Goal: Obtain resource: Obtain resource

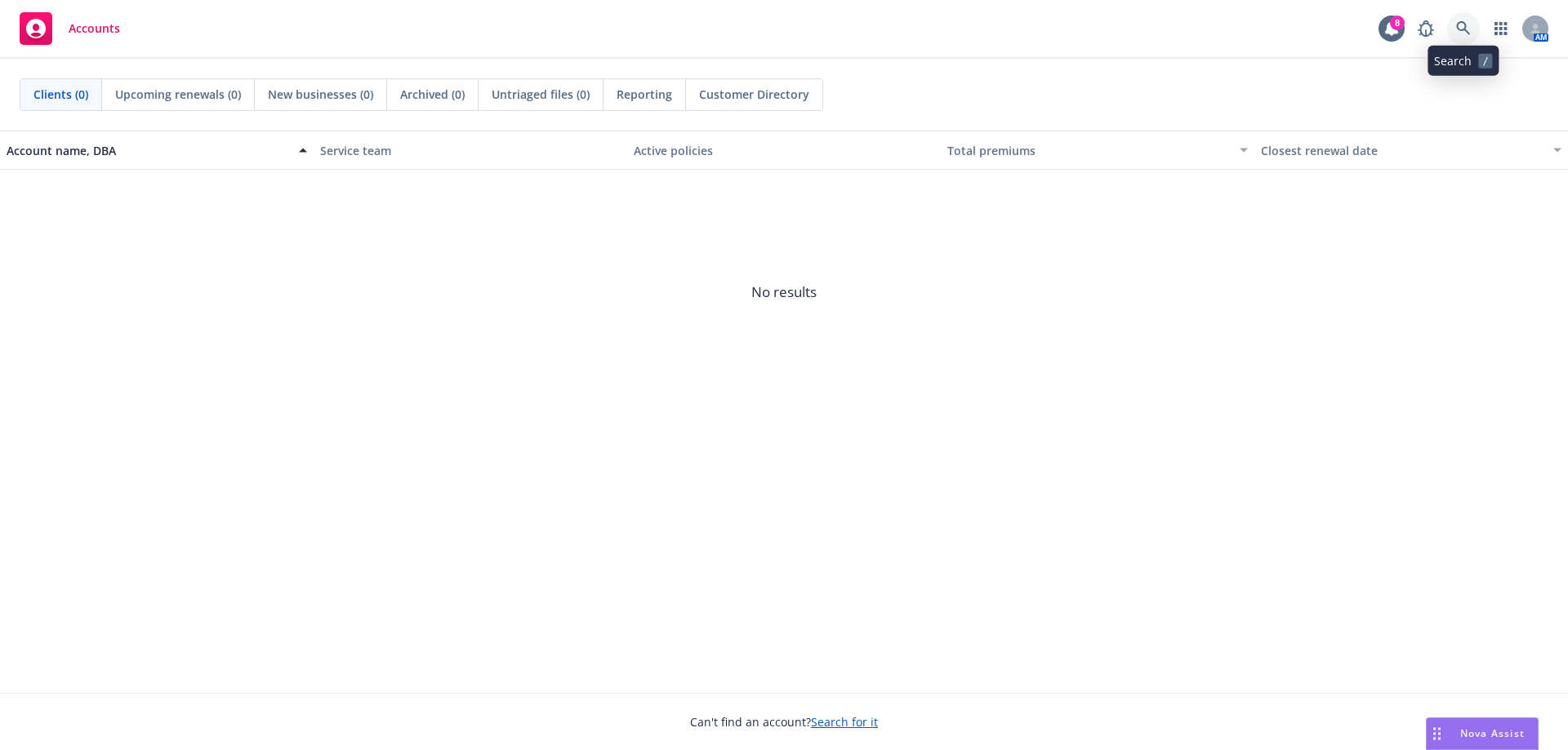
click at [1458, 30] on icon at bounding box center [1463, 28] width 15 height 15
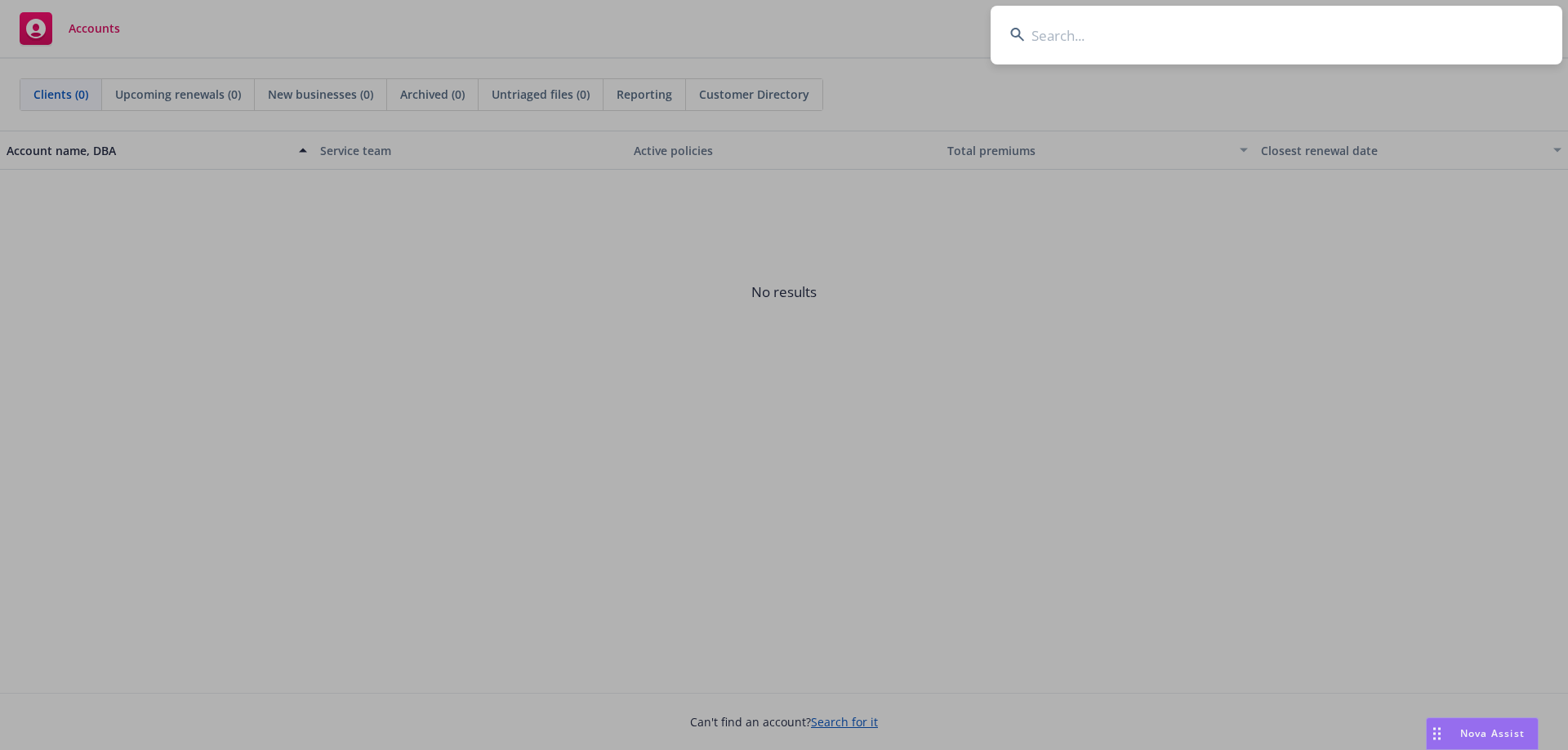
click at [1386, 30] on input at bounding box center [1276, 35] width 571 height 59
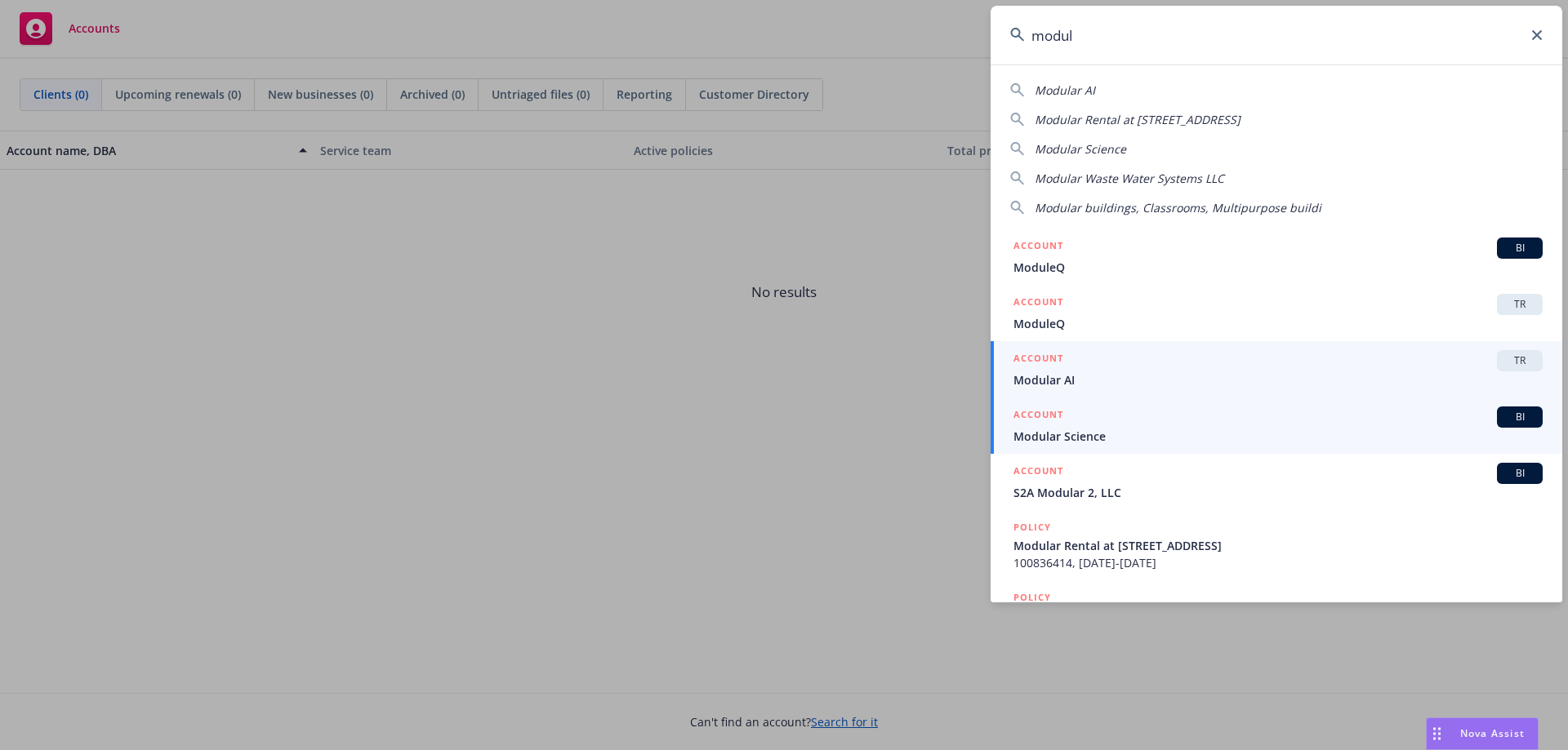
type input "modul"
click at [1138, 378] on span "Modular AI" at bounding box center [1278, 379] width 529 height 17
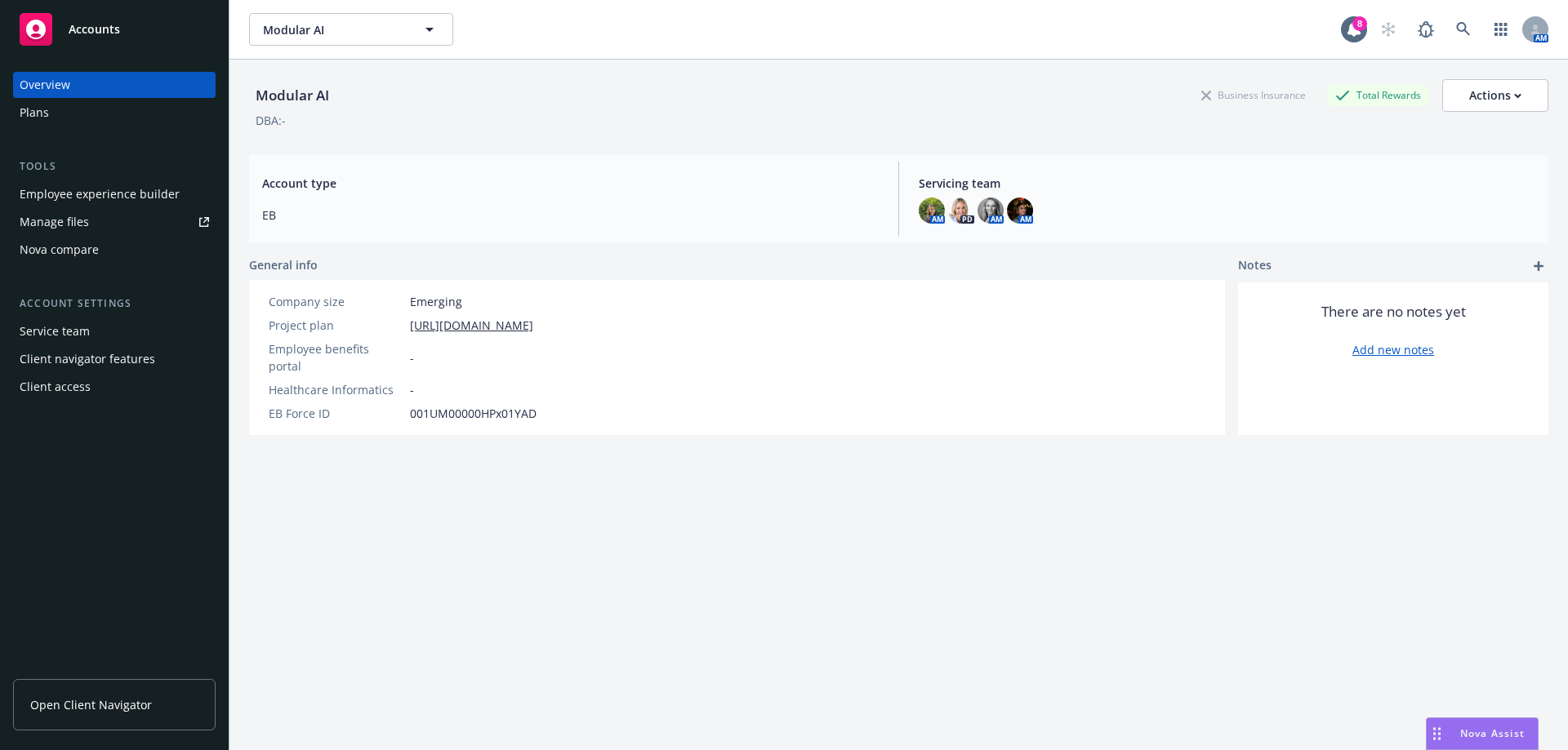
drag, startPoint x: 77, startPoint y: 709, endPoint x: 127, endPoint y: 705, distance: 50.2
click at [77, 709] on span "Open Client Navigator" at bounding box center [91, 704] width 121 height 17
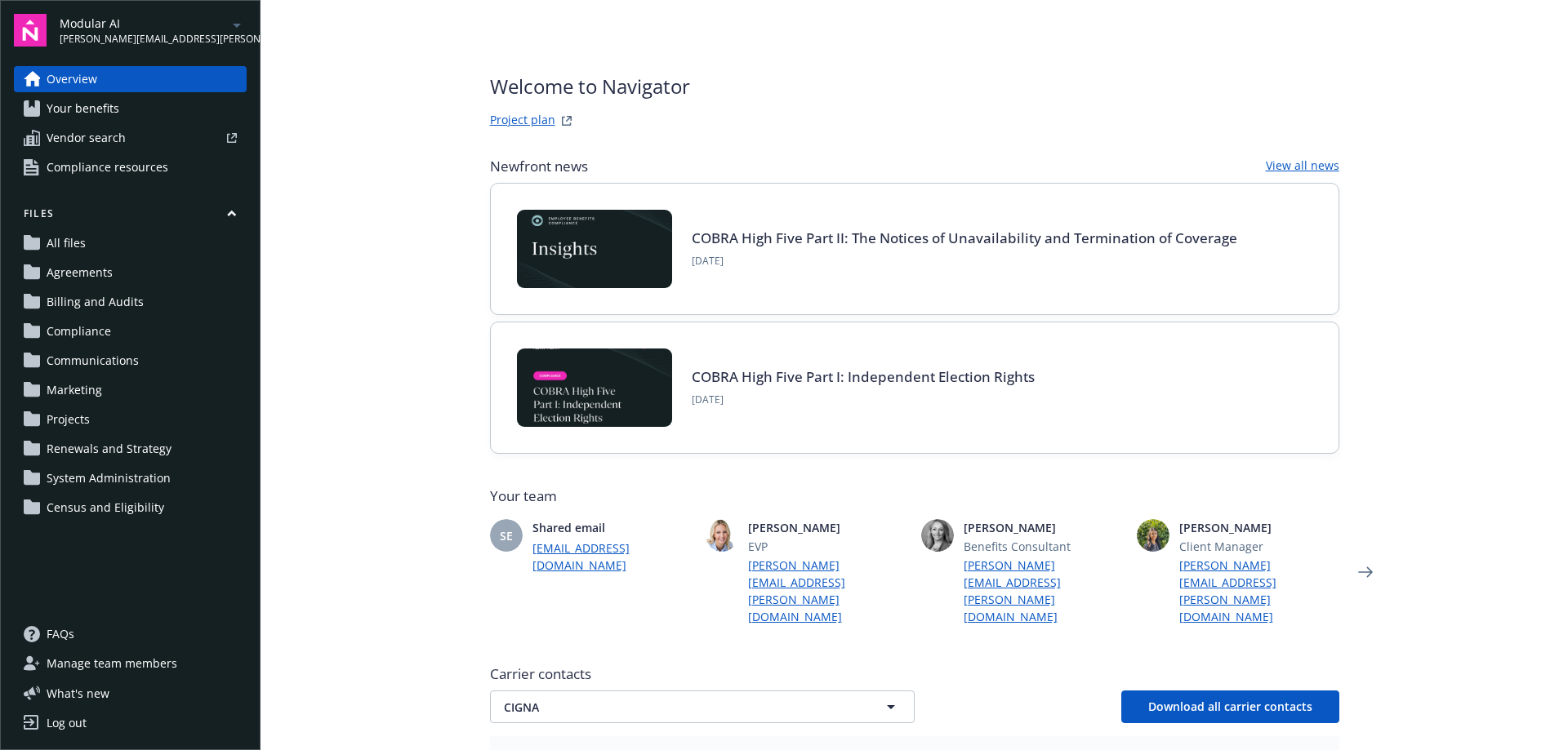
click at [100, 114] on span "Your benefits" at bounding box center [83, 108] width 73 height 26
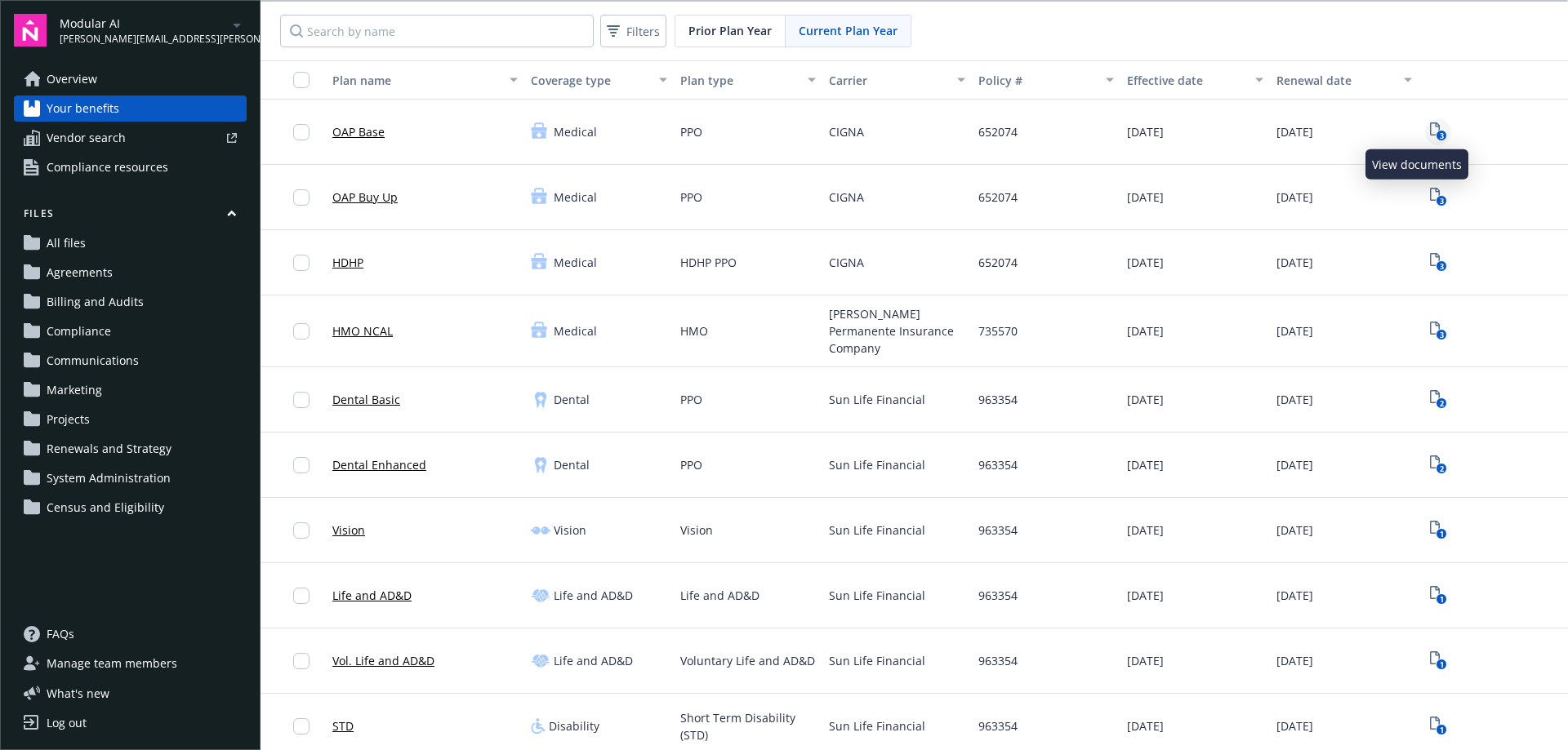
click at [1430, 129] on icon "3" at bounding box center [1438, 131] width 17 height 18
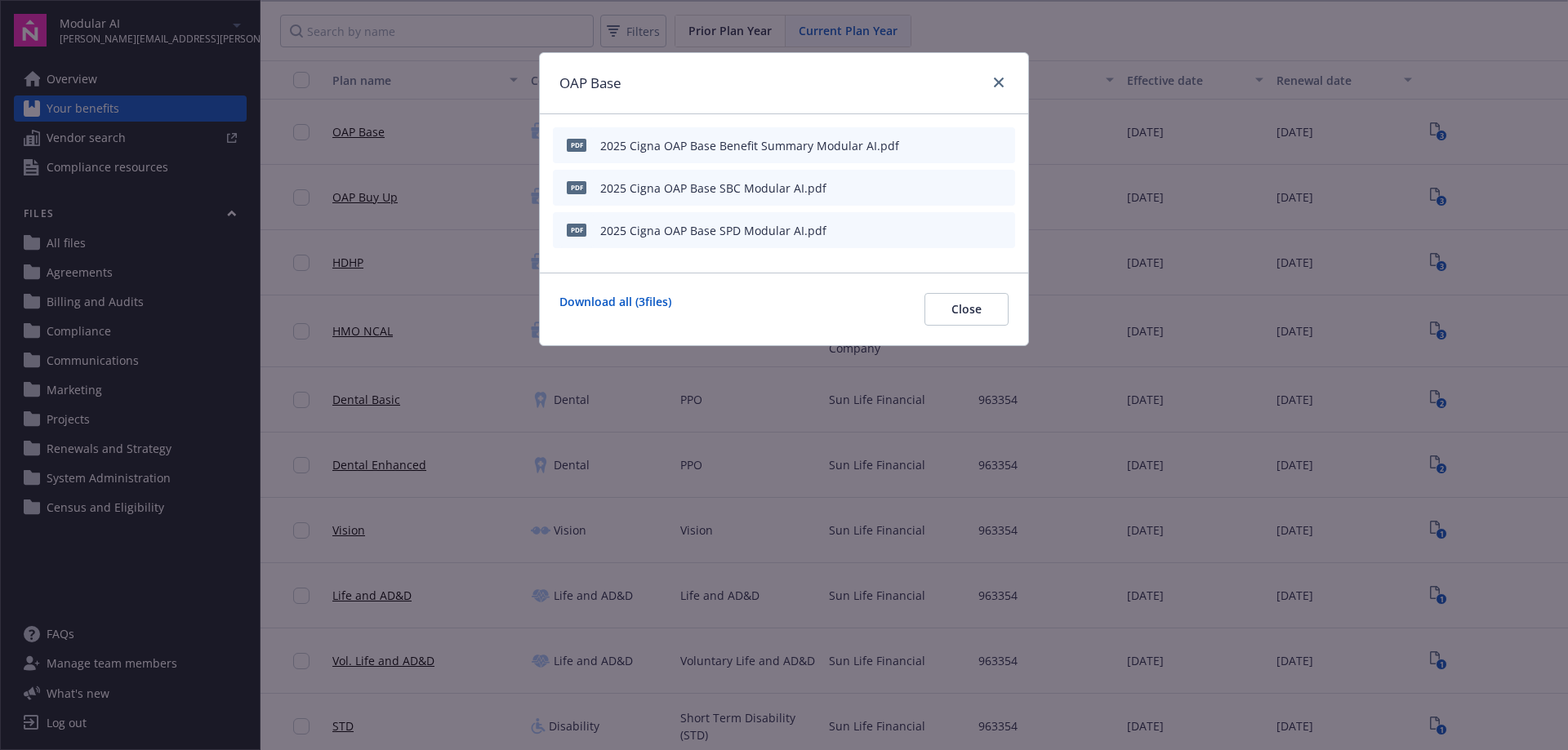
click at [987, 77] on div at bounding box center [995, 83] width 26 height 21
click at [996, 86] on icon "close" at bounding box center [998, 82] width 10 height 10
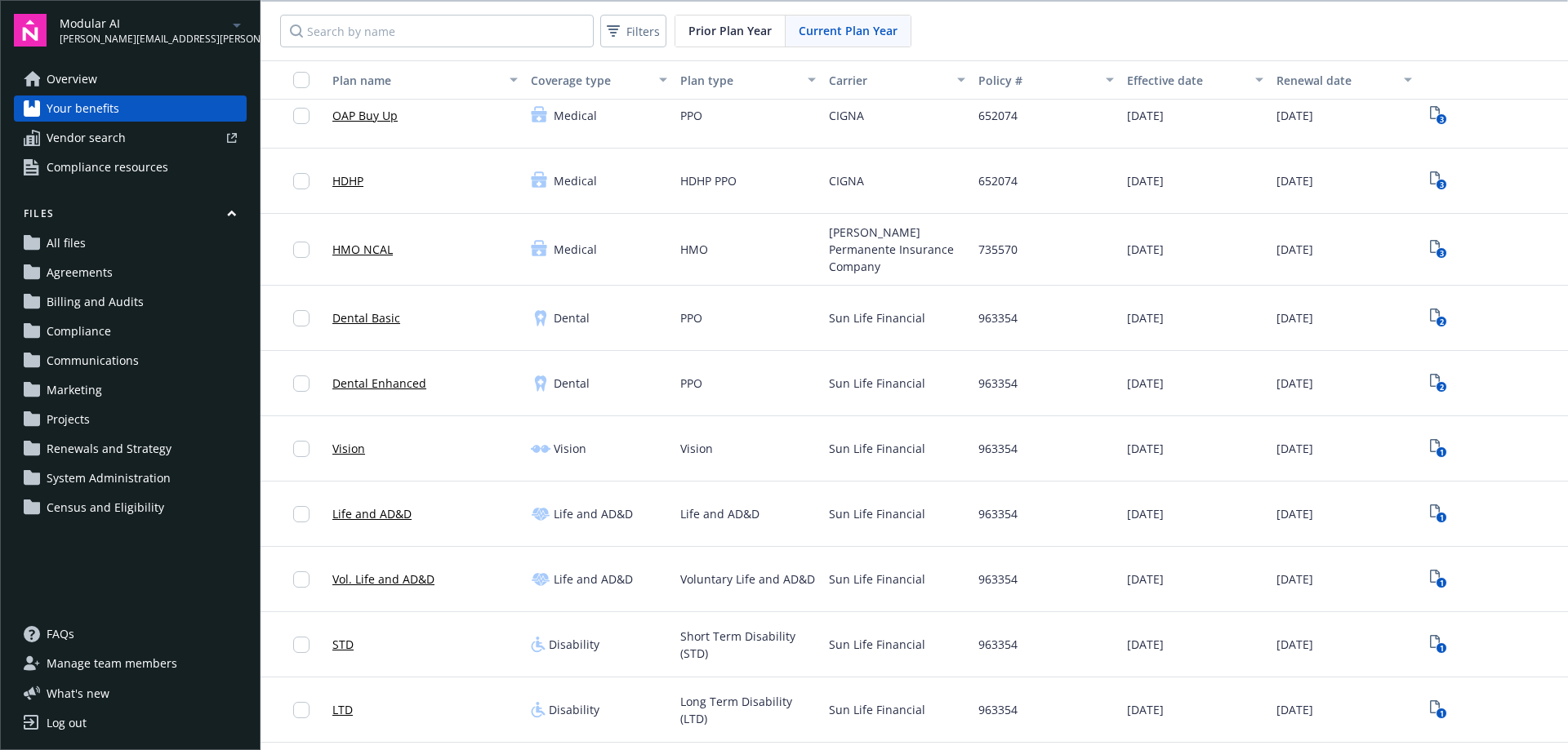
scroll to position [163, 0]
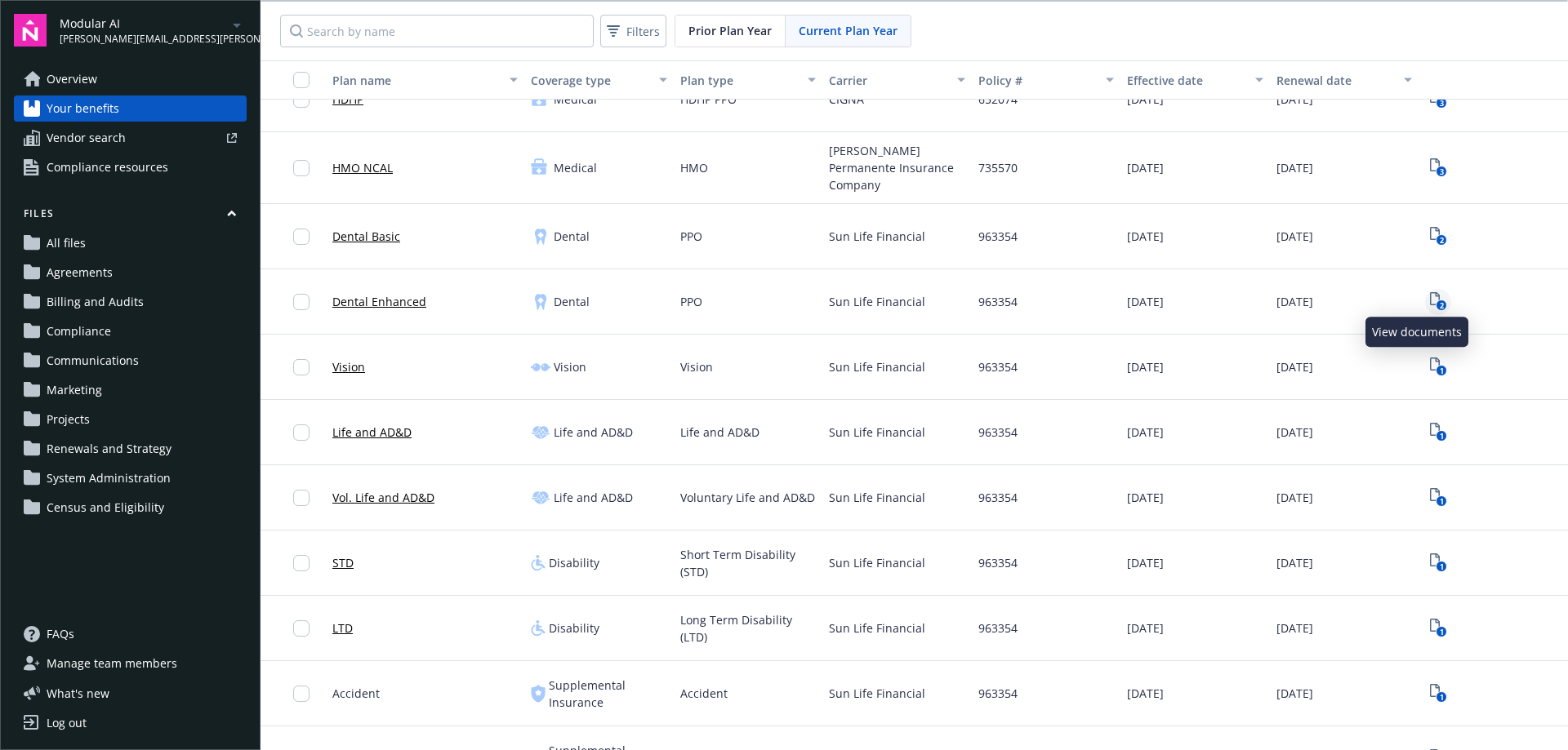
click at [1430, 293] on icon "2" at bounding box center [1438, 301] width 17 height 18
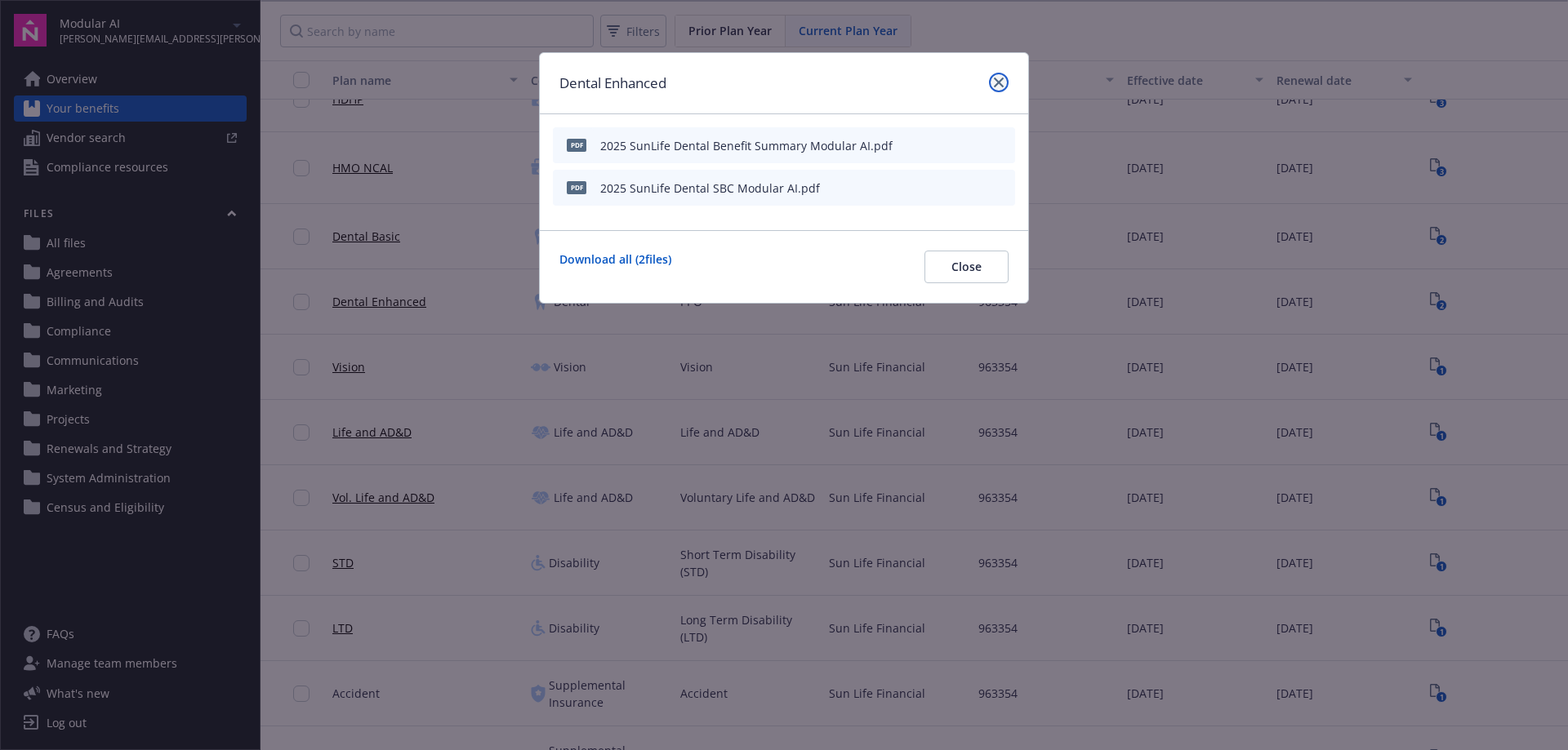
click at [1003, 86] on icon "close" at bounding box center [998, 82] width 10 height 10
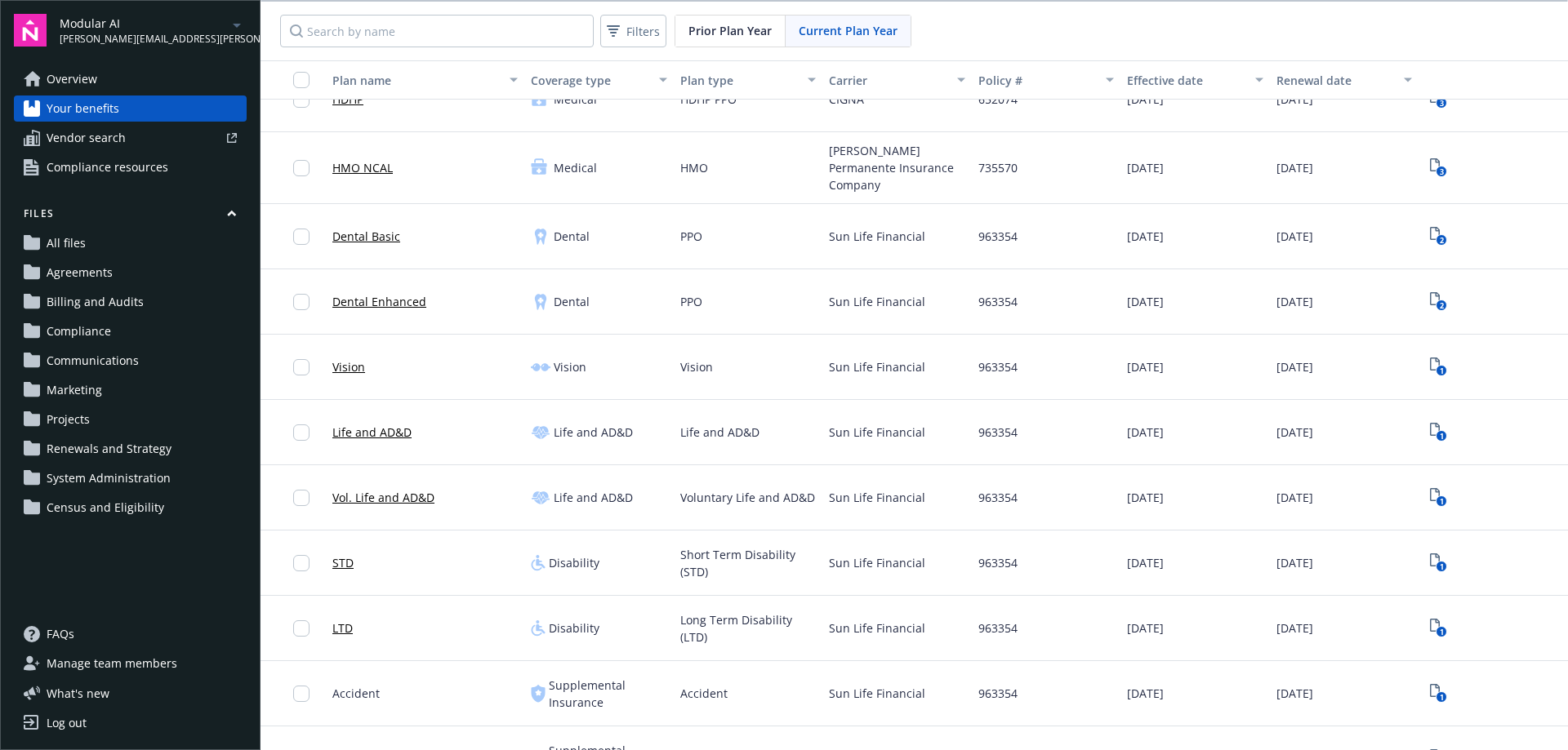
scroll to position [458, 0]
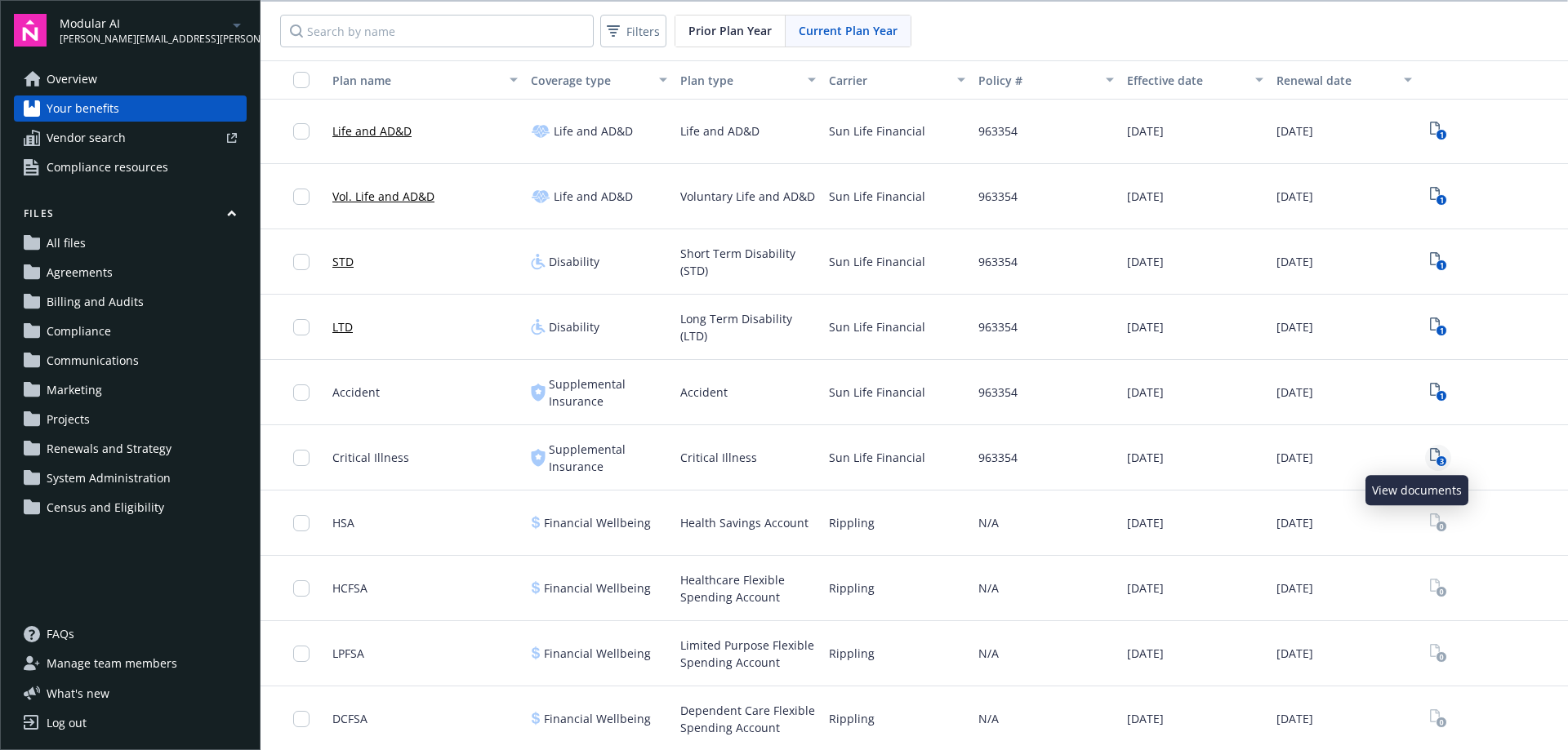
click at [1430, 453] on icon "3" at bounding box center [1438, 457] width 17 height 18
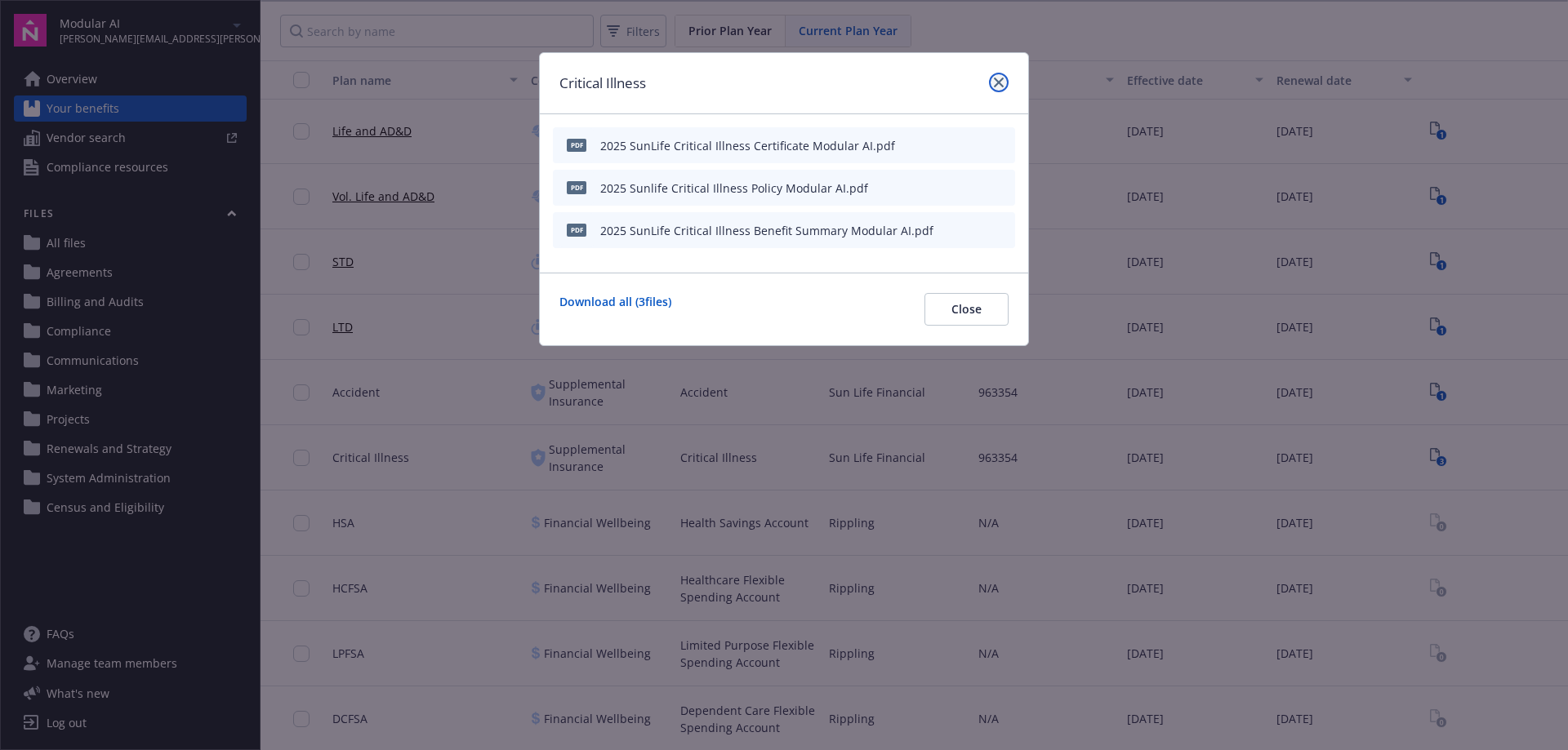
click at [1000, 77] on icon "close" at bounding box center [998, 82] width 10 height 10
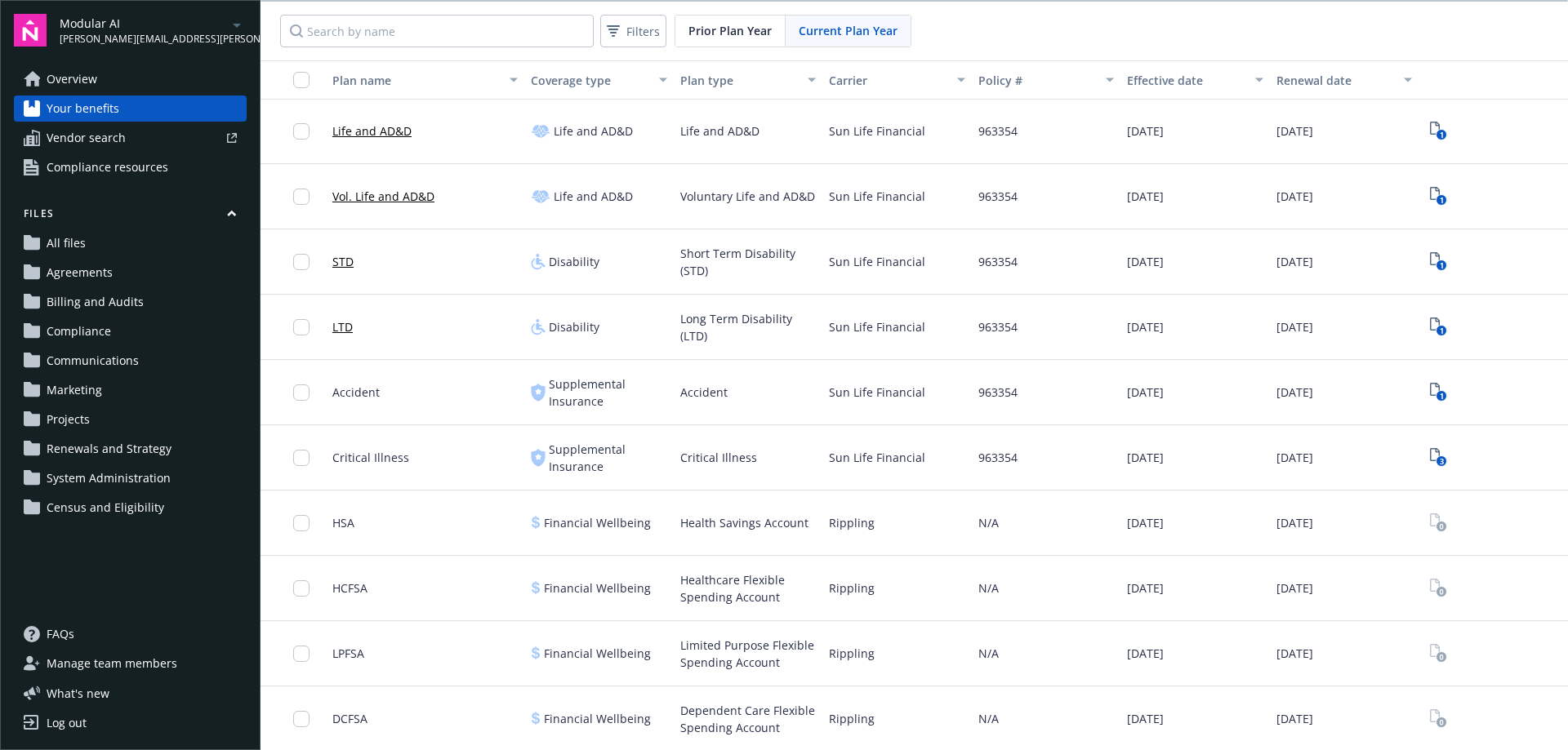
scroll to position [2, 0]
